Goal: Communication & Community: Participate in discussion

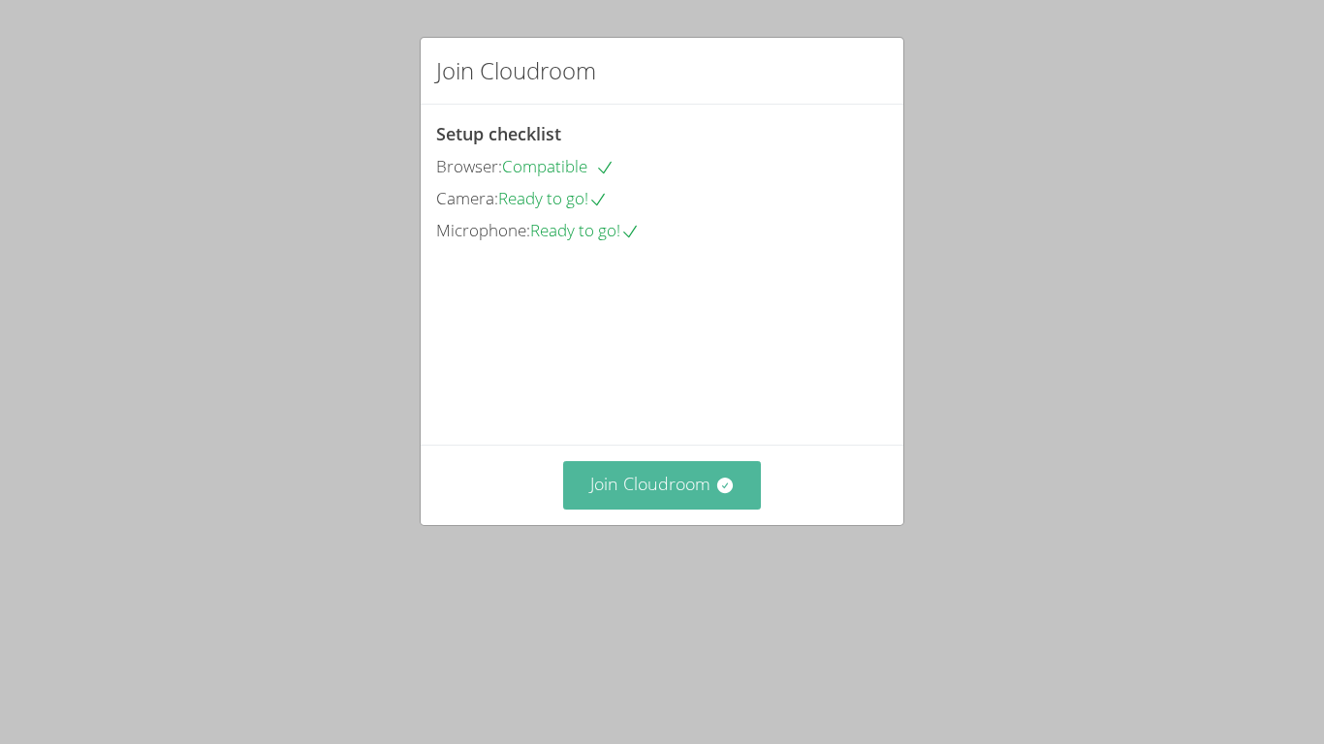
click at [707, 509] on button "Join Cloudroom" at bounding box center [662, 484] width 199 height 47
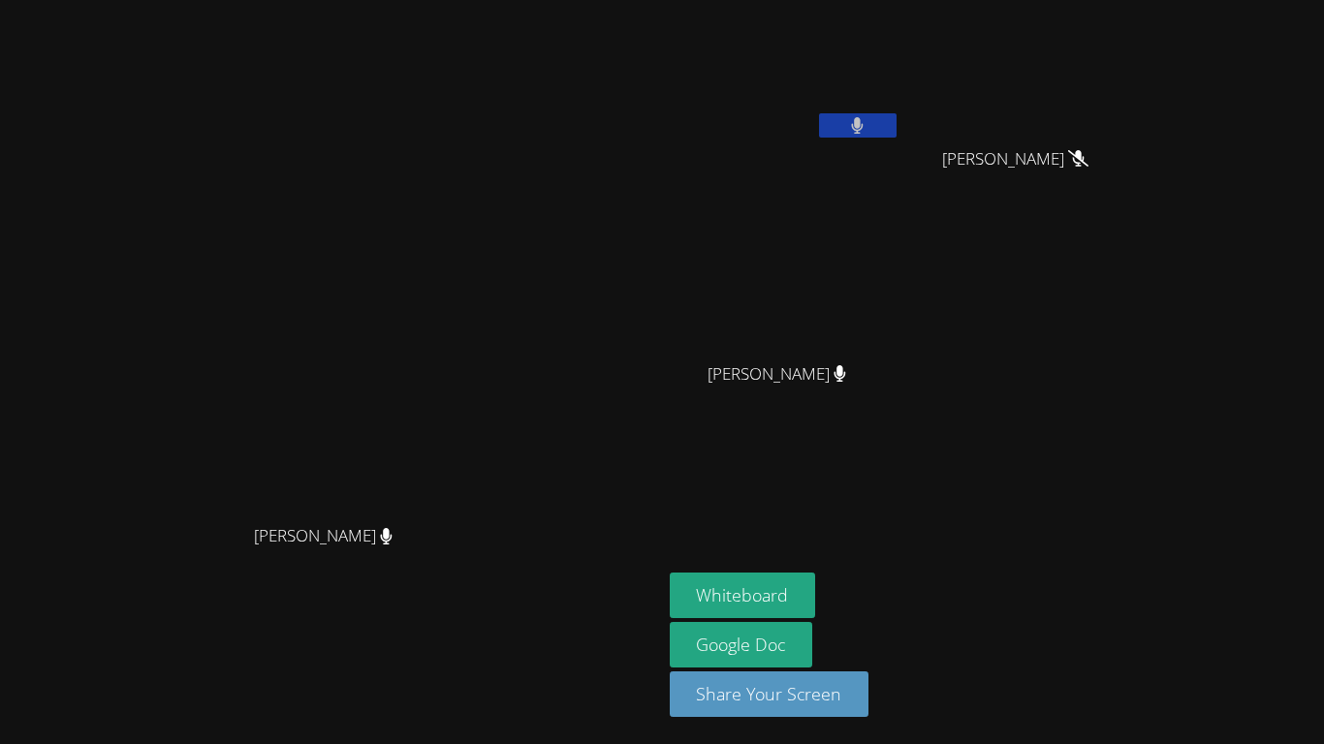
click at [896, 123] on button at bounding box center [858, 125] width 78 height 24
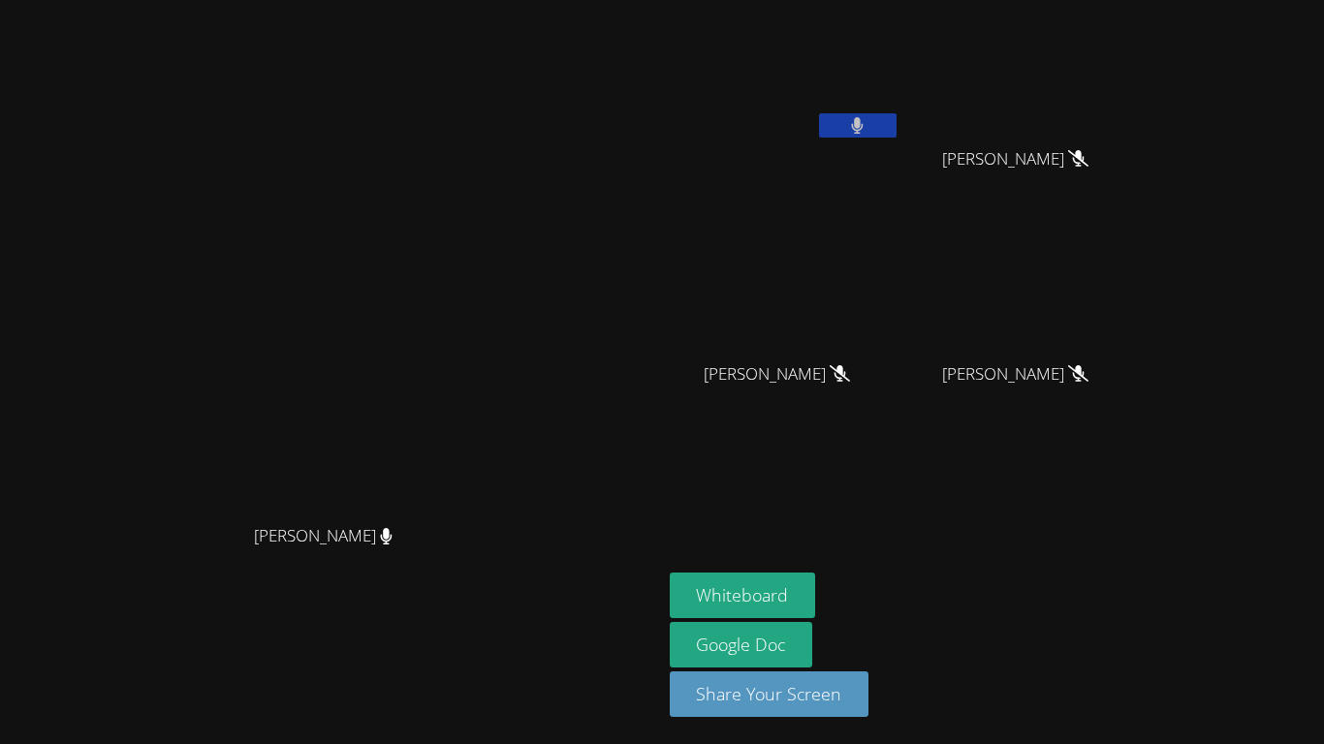
click at [896, 122] on button at bounding box center [858, 125] width 78 height 24
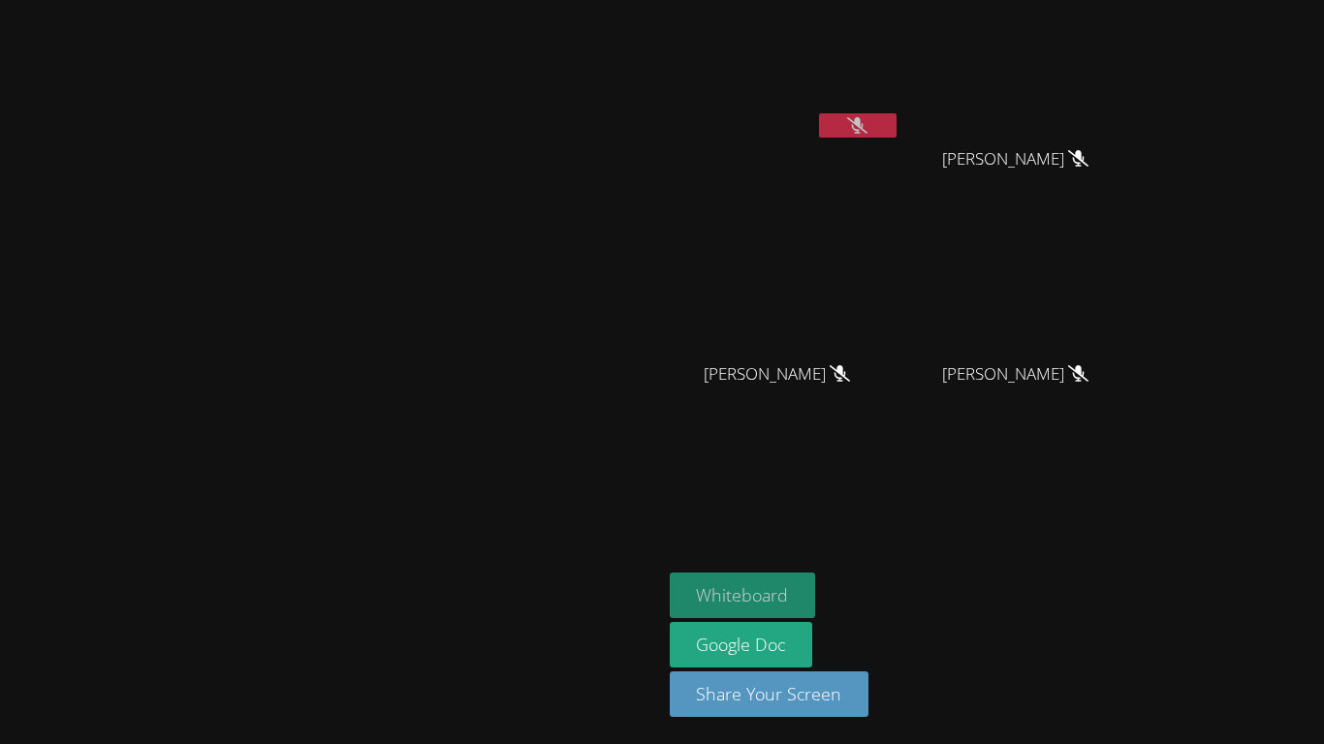
click at [816, 597] on button "Whiteboard" at bounding box center [743, 596] width 146 height 46
